Goal: Information Seeking & Learning: Understand process/instructions

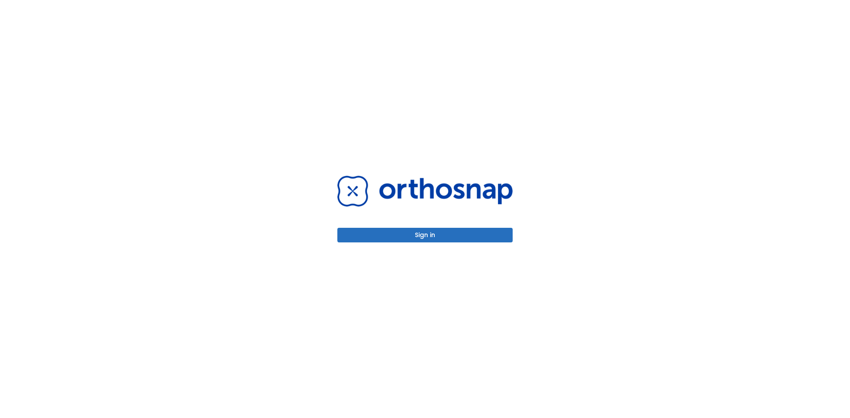
click at [449, 235] on button "Sign in" at bounding box center [424, 235] width 175 height 15
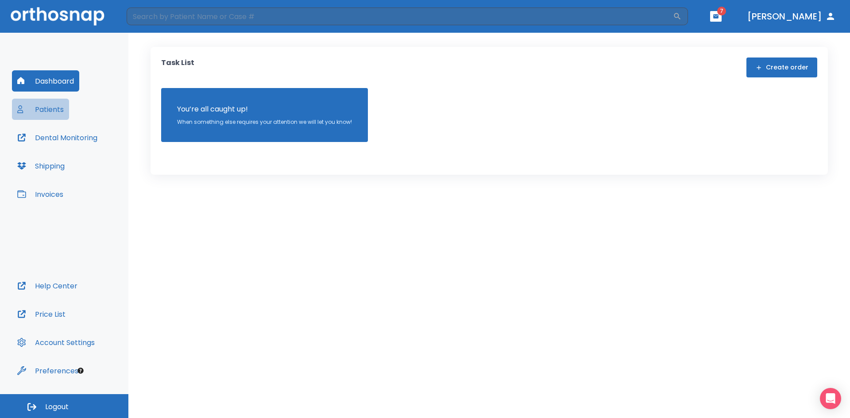
click at [55, 110] on button "Patients" at bounding box center [40, 109] width 57 height 21
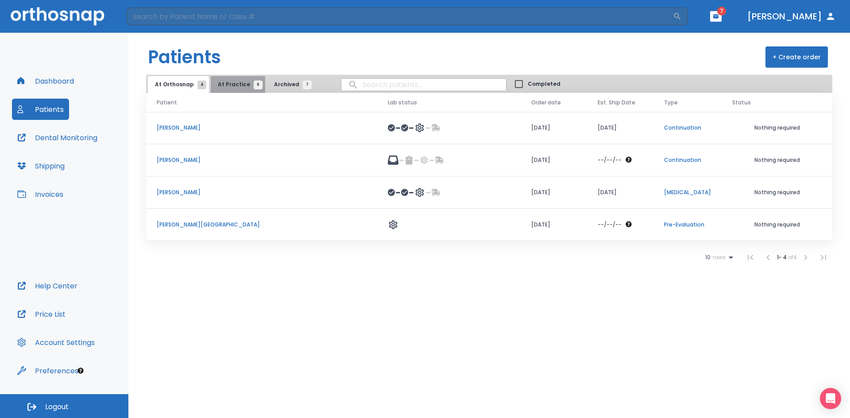
click at [254, 85] on span "8" at bounding box center [258, 85] width 9 height 9
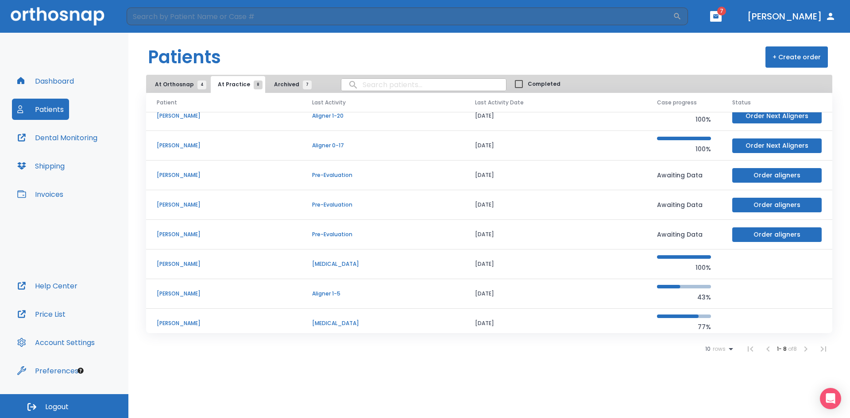
scroll to position [16, 0]
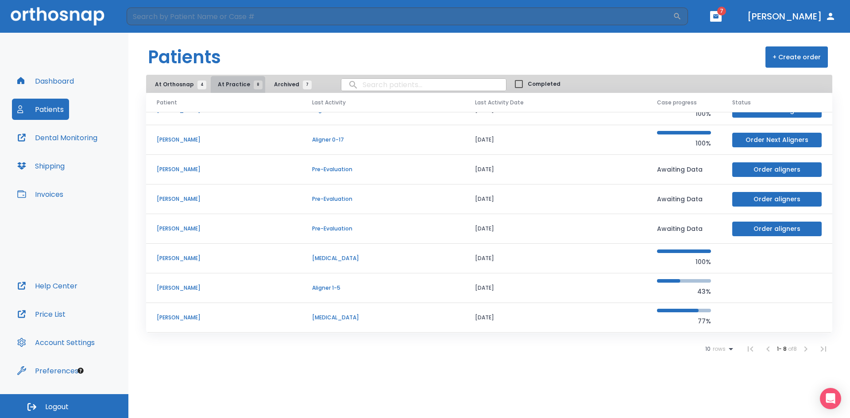
click at [255, 86] on span "8" at bounding box center [258, 85] width 9 height 9
click at [203, 85] on span "4" at bounding box center [201, 85] width 9 height 9
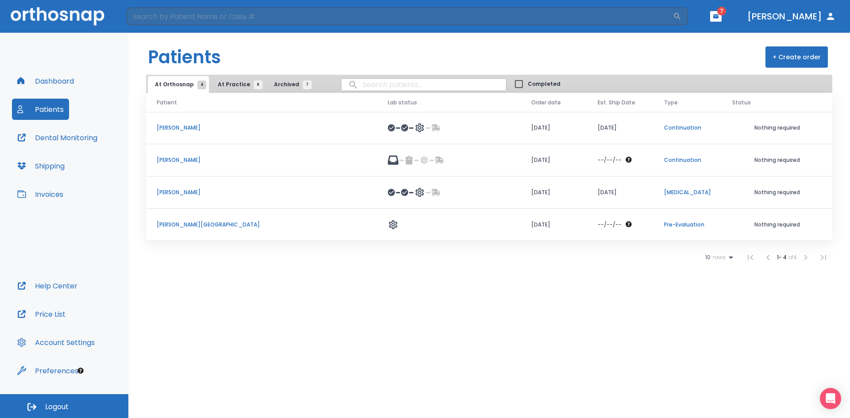
click at [179, 126] on p "[PERSON_NAME]" at bounding box center [262, 128] width 210 height 8
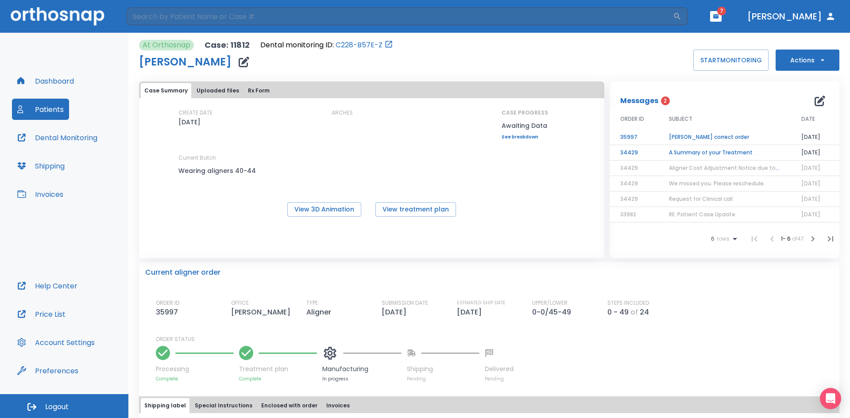
click at [716, 138] on td "[PERSON_NAME] correct order" at bounding box center [724, 137] width 132 height 15
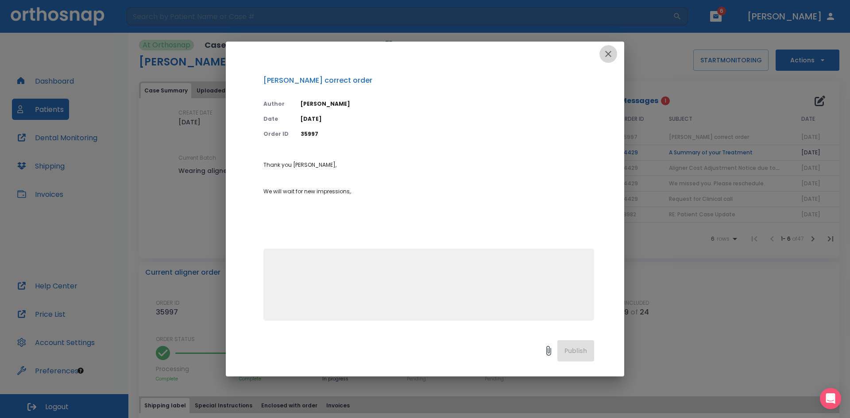
click at [609, 54] on icon "button" at bounding box center [608, 54] width 11 height 11
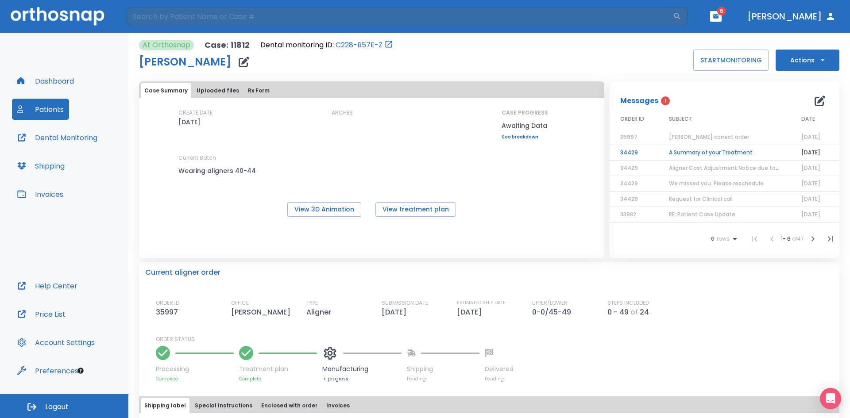
click at [706, 153] on td "A Summary of your Treatment" at bounding box center [724, 152] width 132 height 15
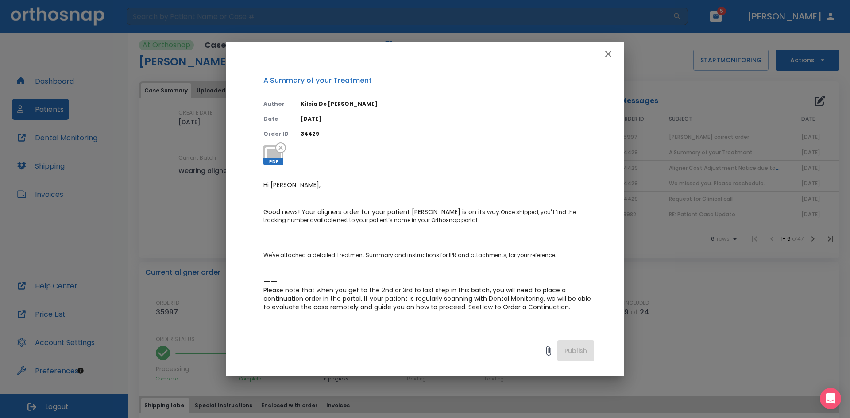
click at [543, 308] on span "How to Order a Continuation" at bounding box center [524, 307] width 89 height 9
